Goal: Task Accomplishment & Management: Manage account settings

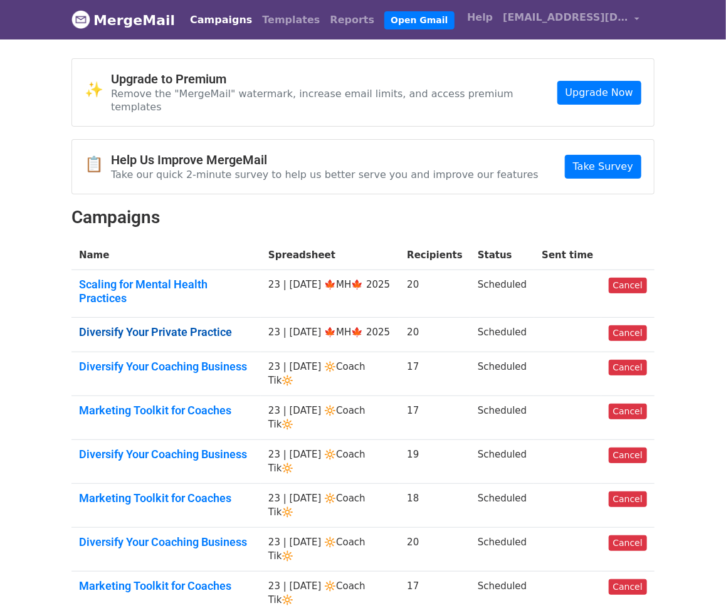
click at [201, 325] on link "Diversify Your Private Practice" at bounding box center [166, 332] width 174 height 14
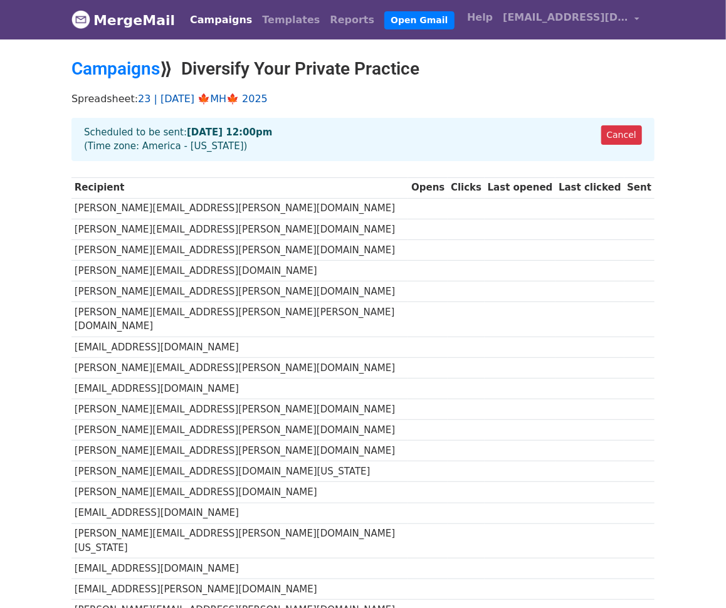
click at [224, 95] on link "23 | [DATE] 🍁MH🍁 2025" at bounding box center [203, 99] width 130 height 12
click at [630, 130] on link "Cancel" at bounding box center [621, 134] width 41 height 19
